Goal: Task Accomplishment & Management: Complete application form

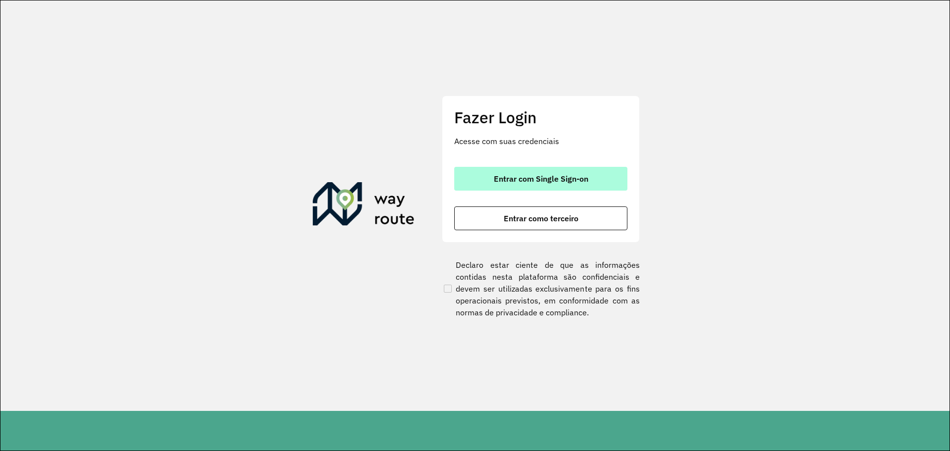
click at [482, 181] on button "Entrar com Single Sign-on" at bounding box center [540, 179] width 173 height 24
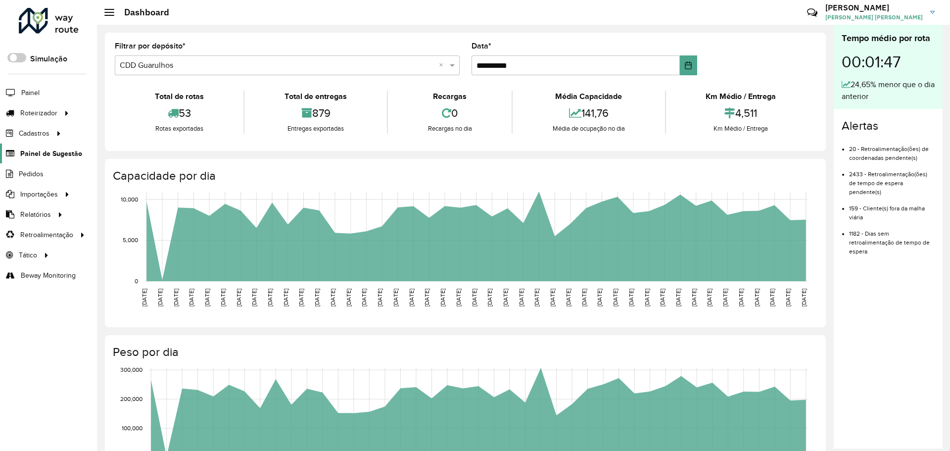
click at [40, 155] on span "Painel de Sugestão" at bounding box center [51, 153] width 62 height 10
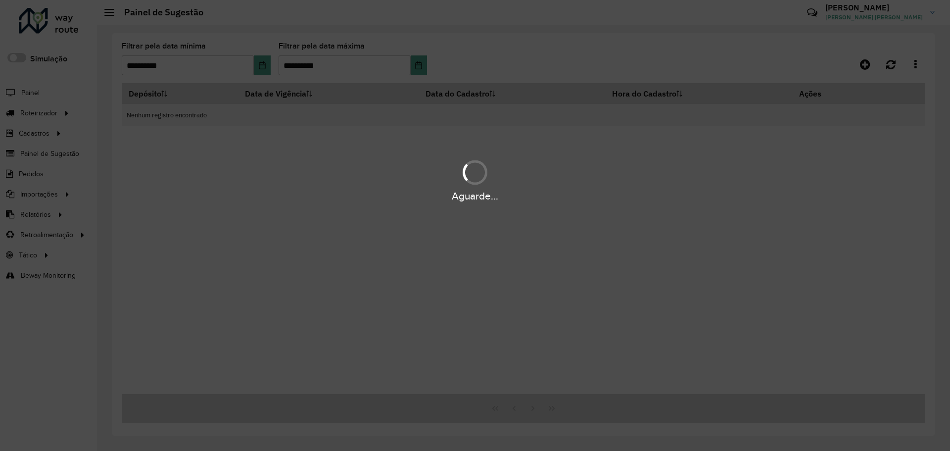
click at [578, 52] on div "Aguarde..." at bounding box center [475, 225] width 950 height 451
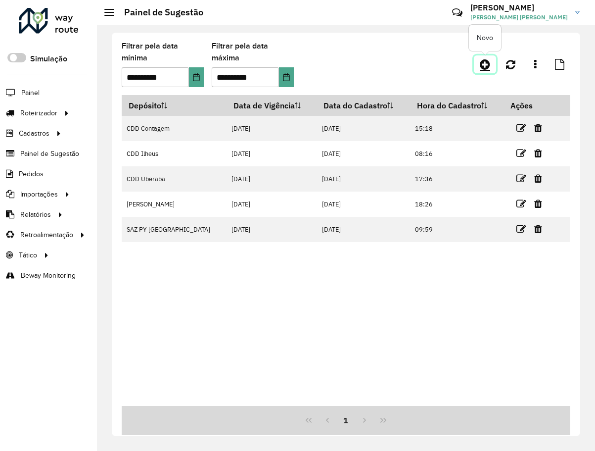
click at [492, 64] on link at bounding box center [485, 64] width 22 height 18
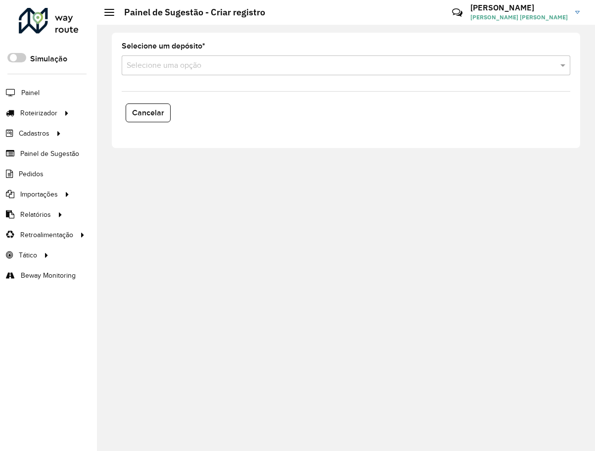
click at [267, 72] on div "Selecione uma opção" at bounding box center [346, 65] width 449 height 20
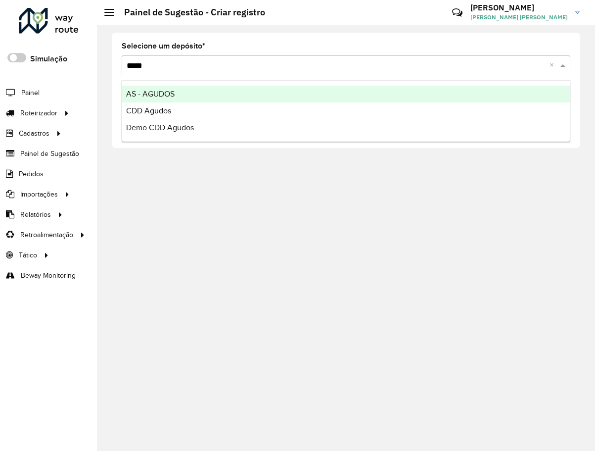
type input "******"
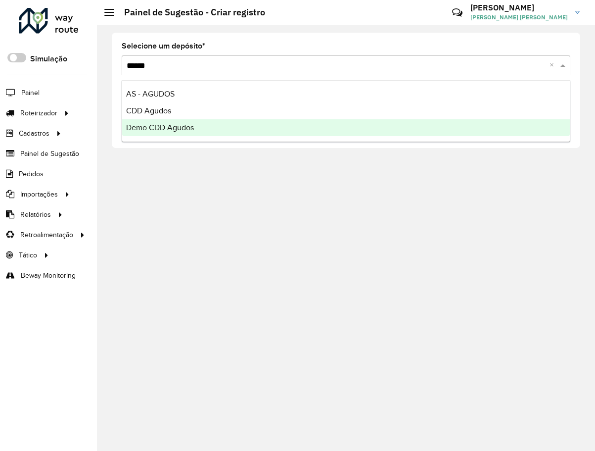
click at [226, 128] on div "Demo CDD Agudos" at bounding box center [346, 127] width 448 height 17
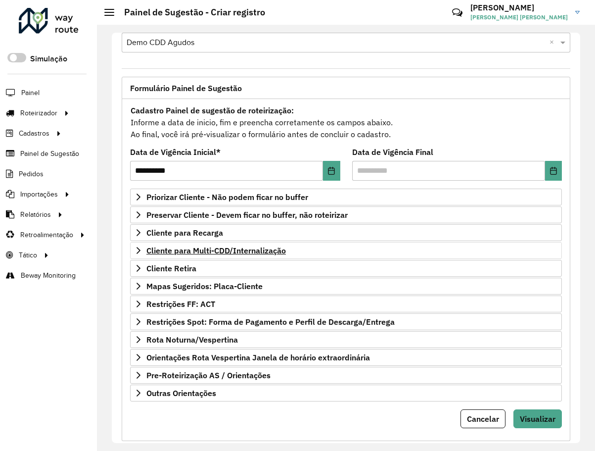
scroll to position [43, 0]
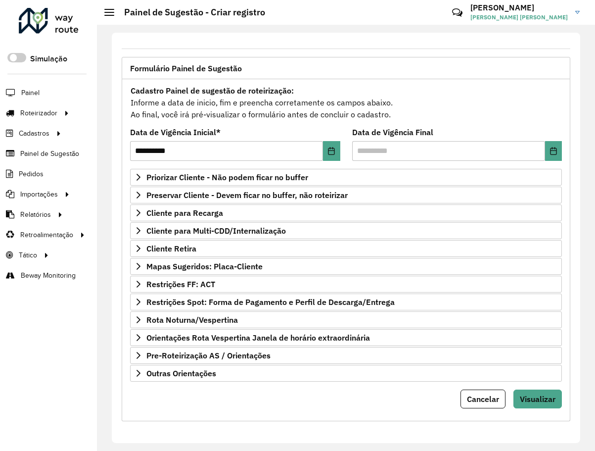
click at [156, 382] on form "**********" at bounding box center [346, 246] width 432 height 324
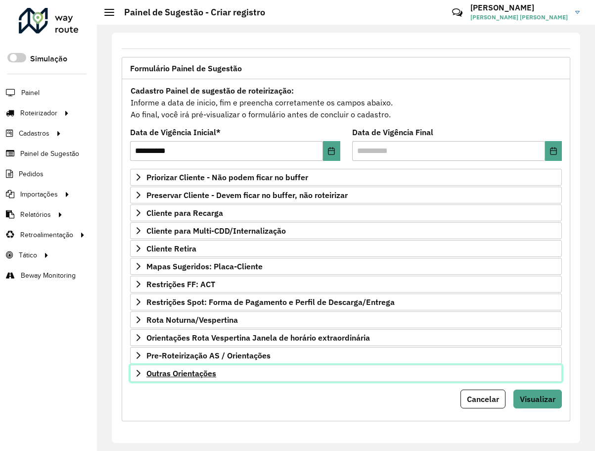
click at [154, 376] on span "Outras Orientações" at bounding box center [182, 373] width 70 height 8
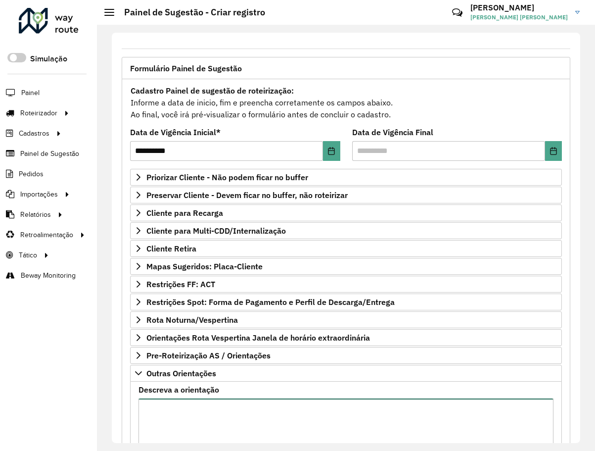
click at [176, 412] on textarea "Descreva a orientação" at bounding box center [346, 440] width 415 height 84
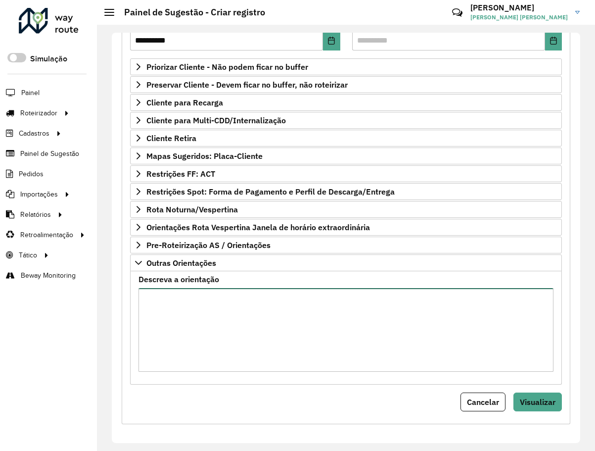
scroll to position [156, 0]
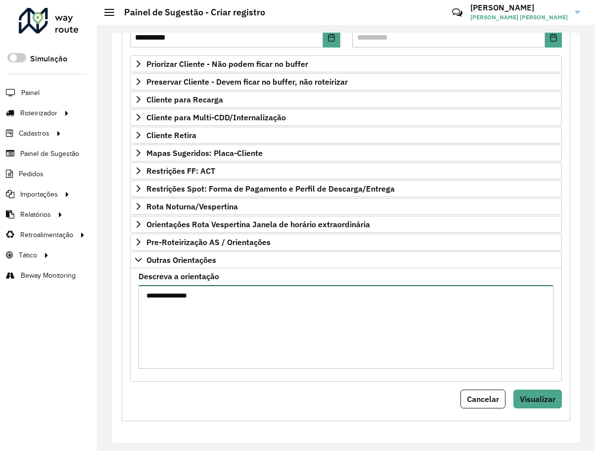
type textarea "**********"
click at [536, 408] on div "**********" at bounding box center [346, 193] width 449 height 455
click at [534, 405] on button "Visualizar" at bounding box center [538, 399] width 49 height 19
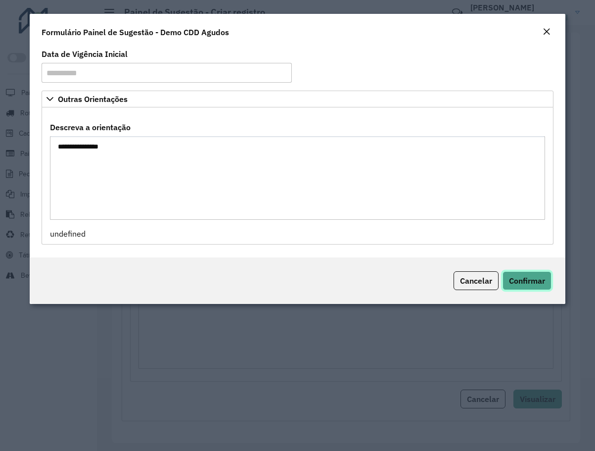
click at [527, 280] on span "Confirmar" at bounding box center [527, 281] width 36 height 10
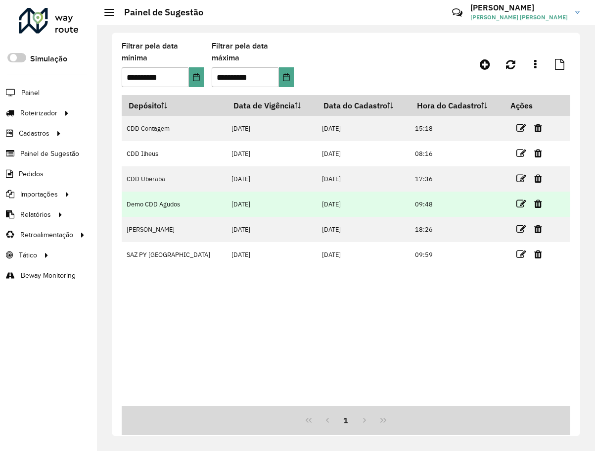
click at [156, 208] on td "Demo CDD Agudos" at bounding box center [174, 204] width 105 height 25
click at [517, 201] on icon at bounding box center [522, 204] width 10 height 10
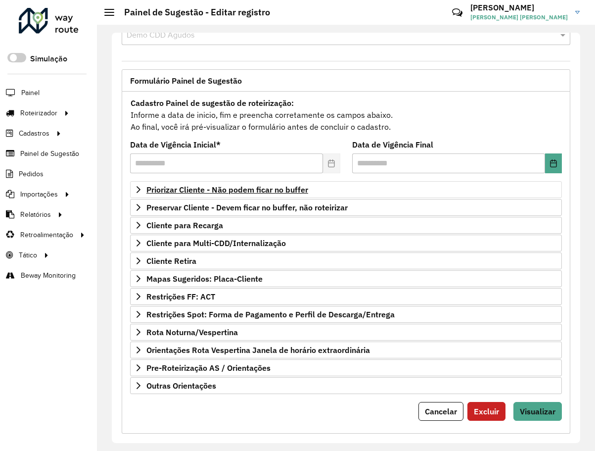
scroll to position [43, 0]
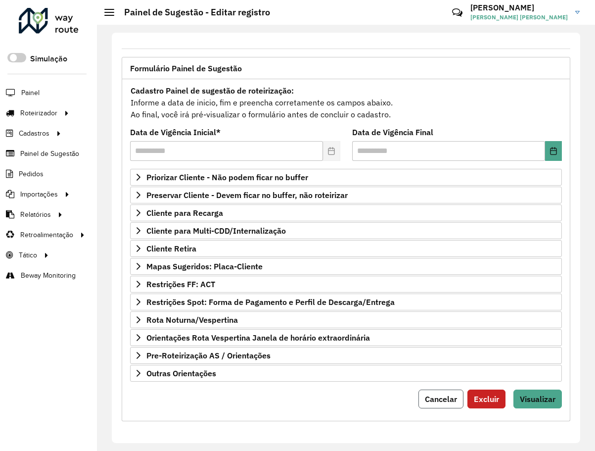
click at [451, 402] on span "Cancelar" at bounding box center [441, 399] width 32 height 10
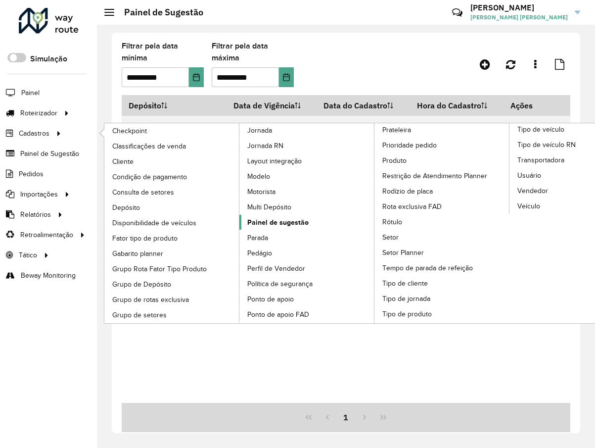
click at [269, 225] on span "Painel de sugestão" at bounding box center [277, 222] width 61 height 10
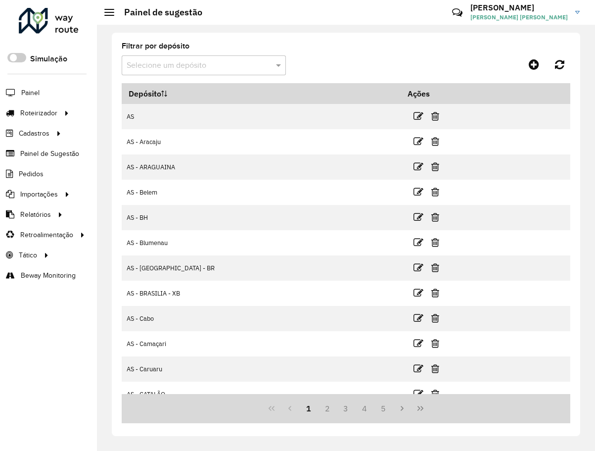
click at [133, 69] on input "text" at bounding box center [194, 66] width 135 height 12
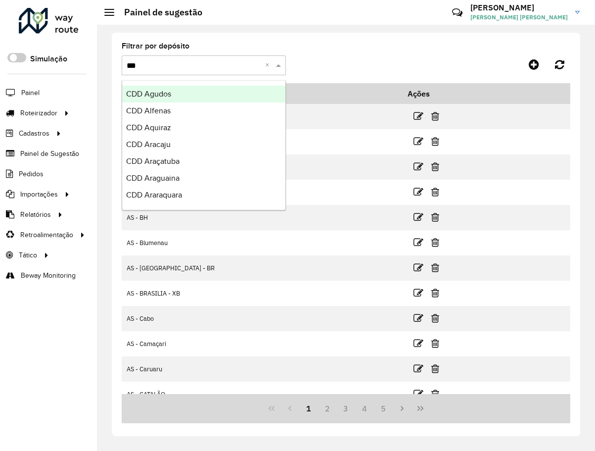
type input "****"
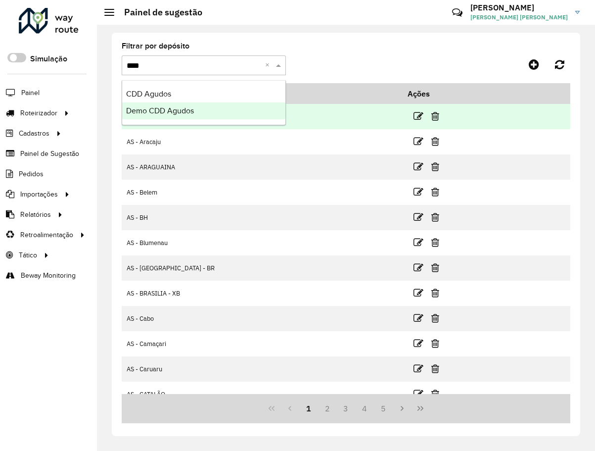
click at [168, 110] on span "Demo CDD Agudos" at bounding box center [160, 110] width 68 height 8
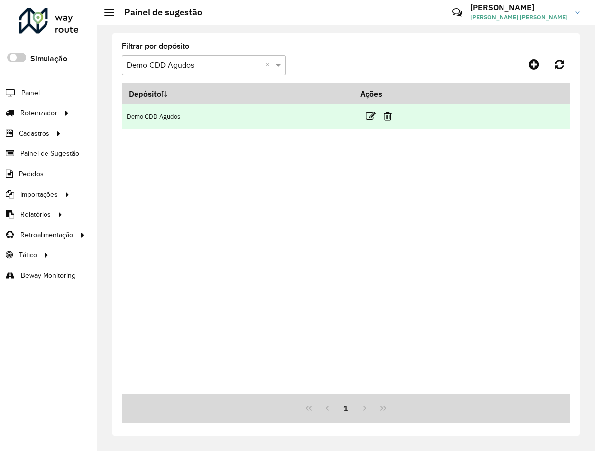
click at [370, 110] on link at bounding box center [371, 115] width 10 height 13
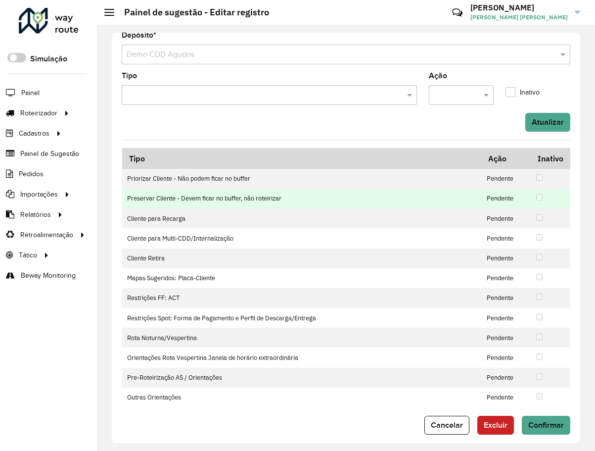
scroll to position [20, 0]
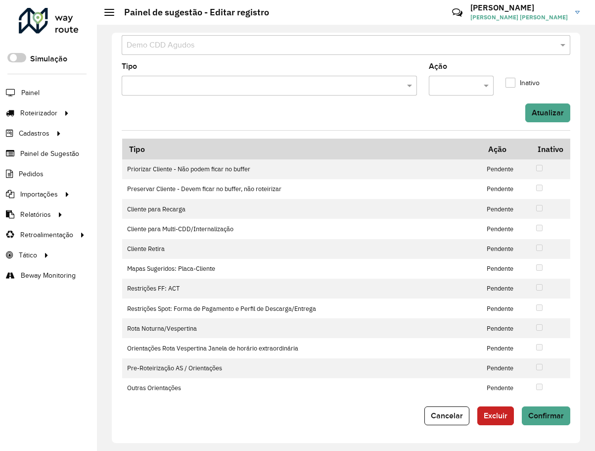
click at [465, 84] on input "text" at bounding box center [451, 86] width 35 height 12
click at [454, 120] on div "Aprovar" at bounding box center [459, 114] width 63 height 17
click at [372, 85] on input "text" at bounding box center [264, 86] width 281 height 12
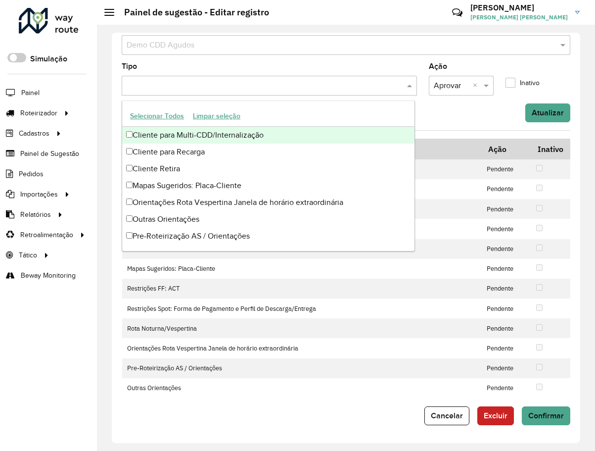
click at [255, 138] on div "Cliente para Multi-CDD/Internalização" at bounding box center [268, 135] width 293 height 17
click at [440, 100] on formly-field "Ação × Aprovar ×" at bounding box center [461, 83] width 77 height 41
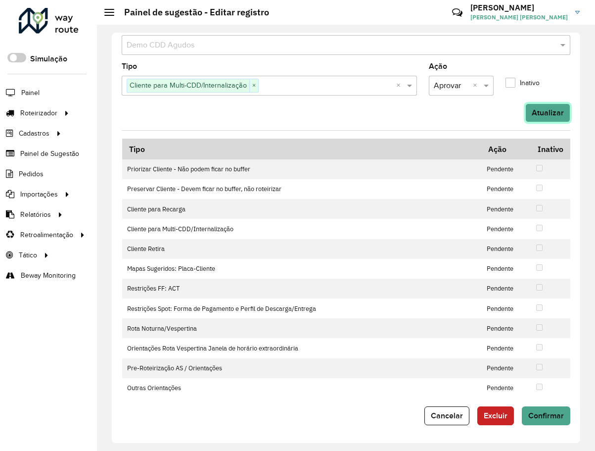
click at [556, 114] on button "Atualizar" at bounding box center [548, 112] width 45 height 19
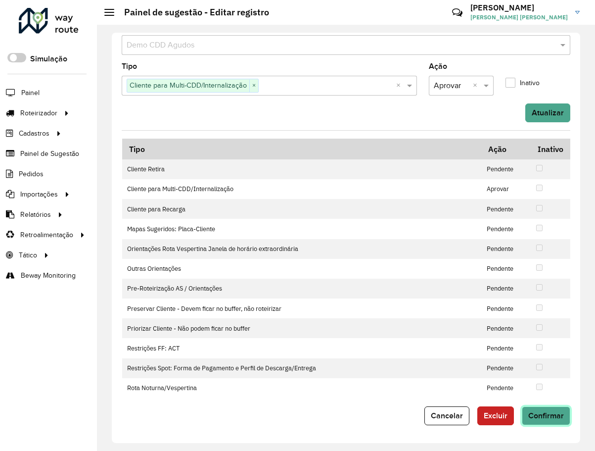
click at [542, 416] on span "Confirmar" at bounding box center [547, 415] width 36 height 8
